Goal: Information Seeking & Learning: Learn about a topic

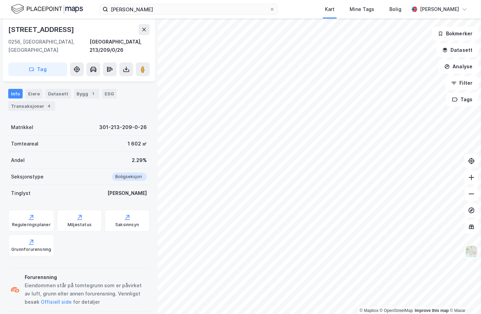
scroll to position [100, 0]
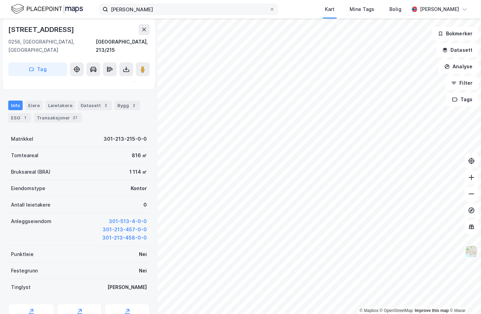
scroll to position [100, 0]
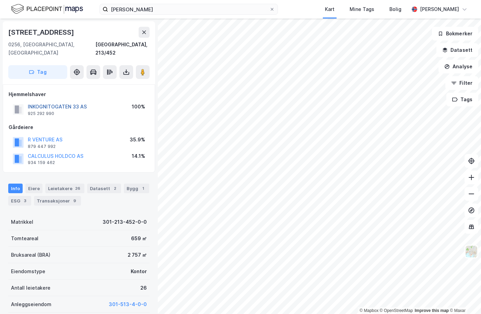
click at [0, 0] on button "INKOGNITOGATEN 33 AS" at bounding box center [0, 0] width 0 height 0
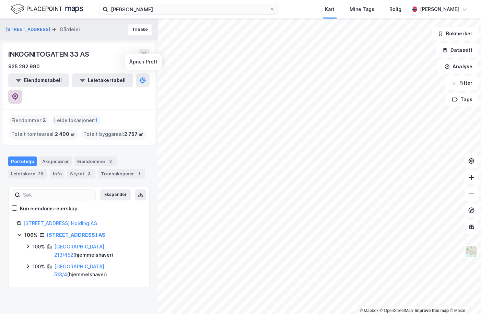
click at [18, 93] on icon at bounding box center [15, 96] width 6 height 7
